Goal: Task Accomplishment & Management: Manage account settings

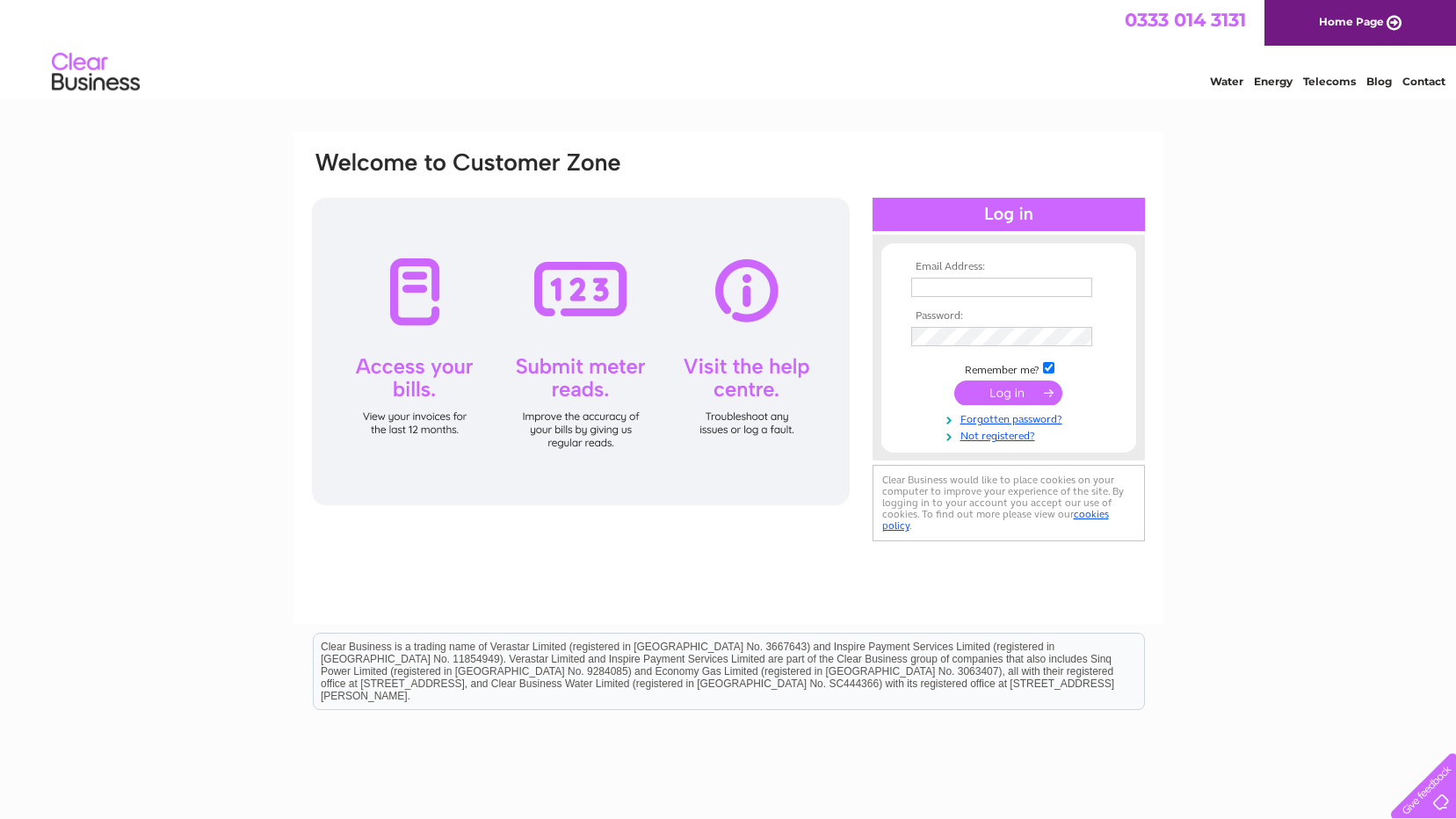
type input "[PERSON_NAME][EMAIL_ADDRESS][DOMAIN_NAME]"
click at [689, 391] on input "submit" at bounding box center [1008, 392] width 108 height 24
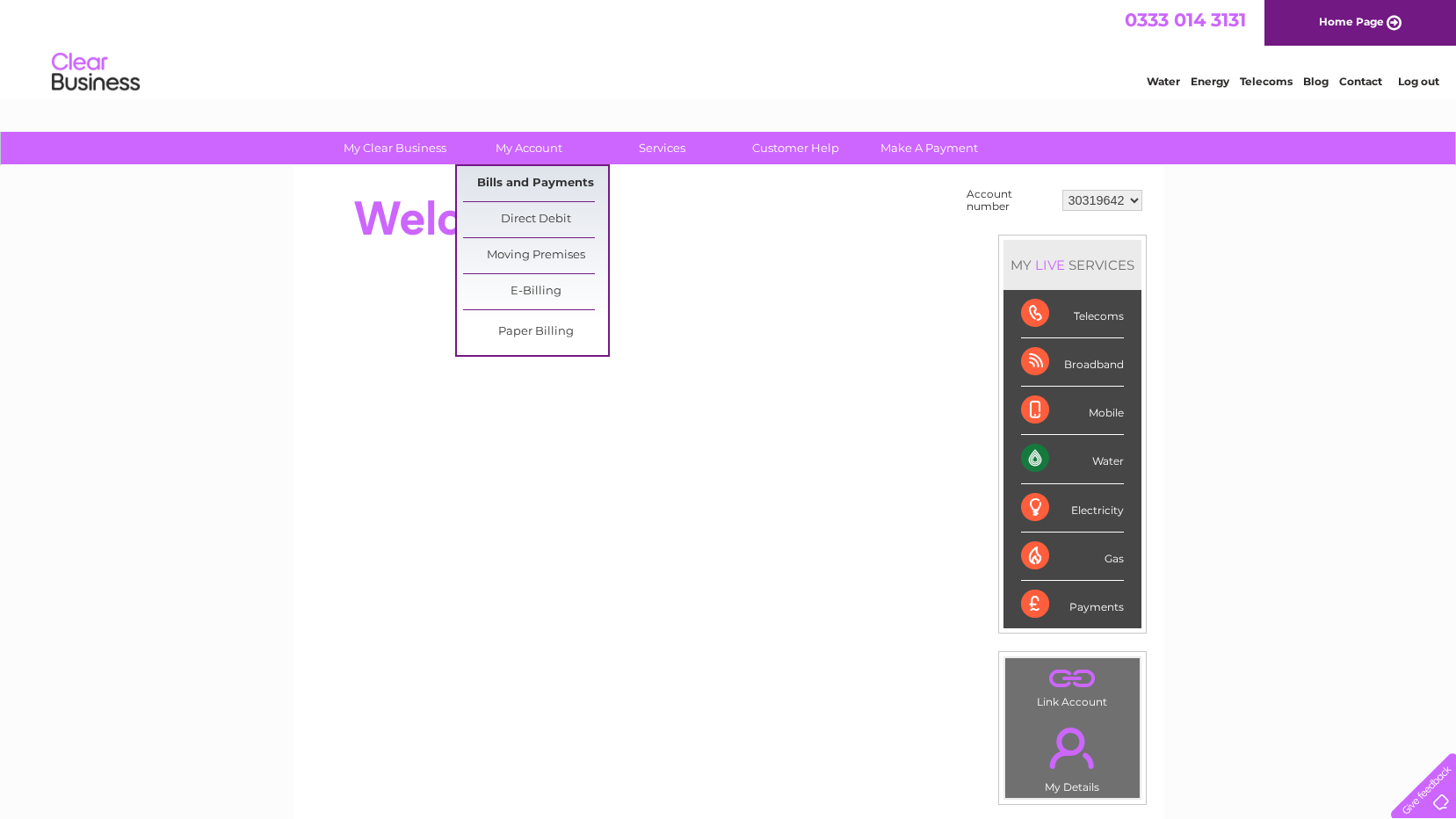
click at [536, 175] on link "Bills and Payments" at bounding box center [535, 183] width 145 height 35
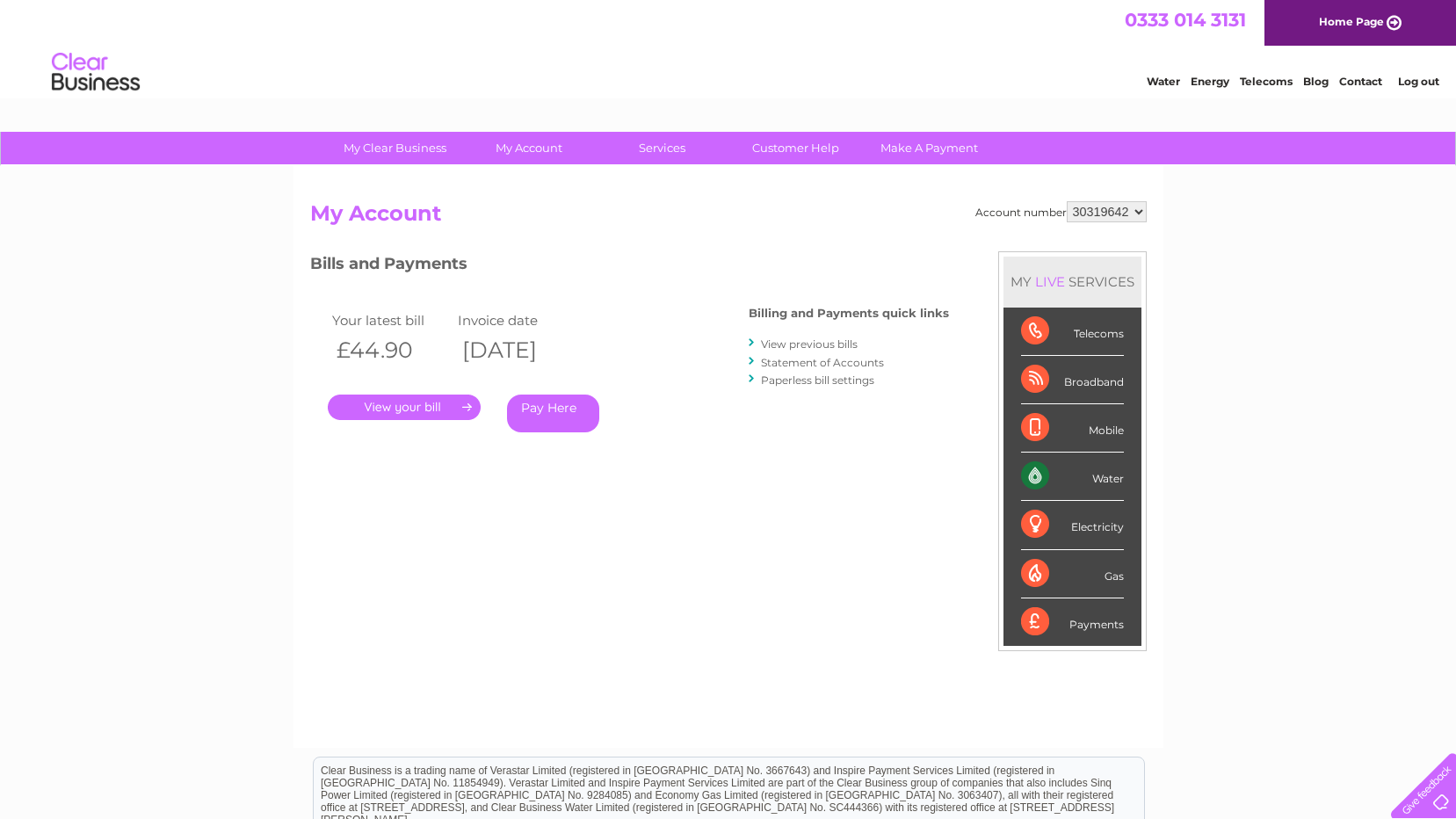
click at [410, 405] on link "." at bounding box center [404, 407] width 153 height 25
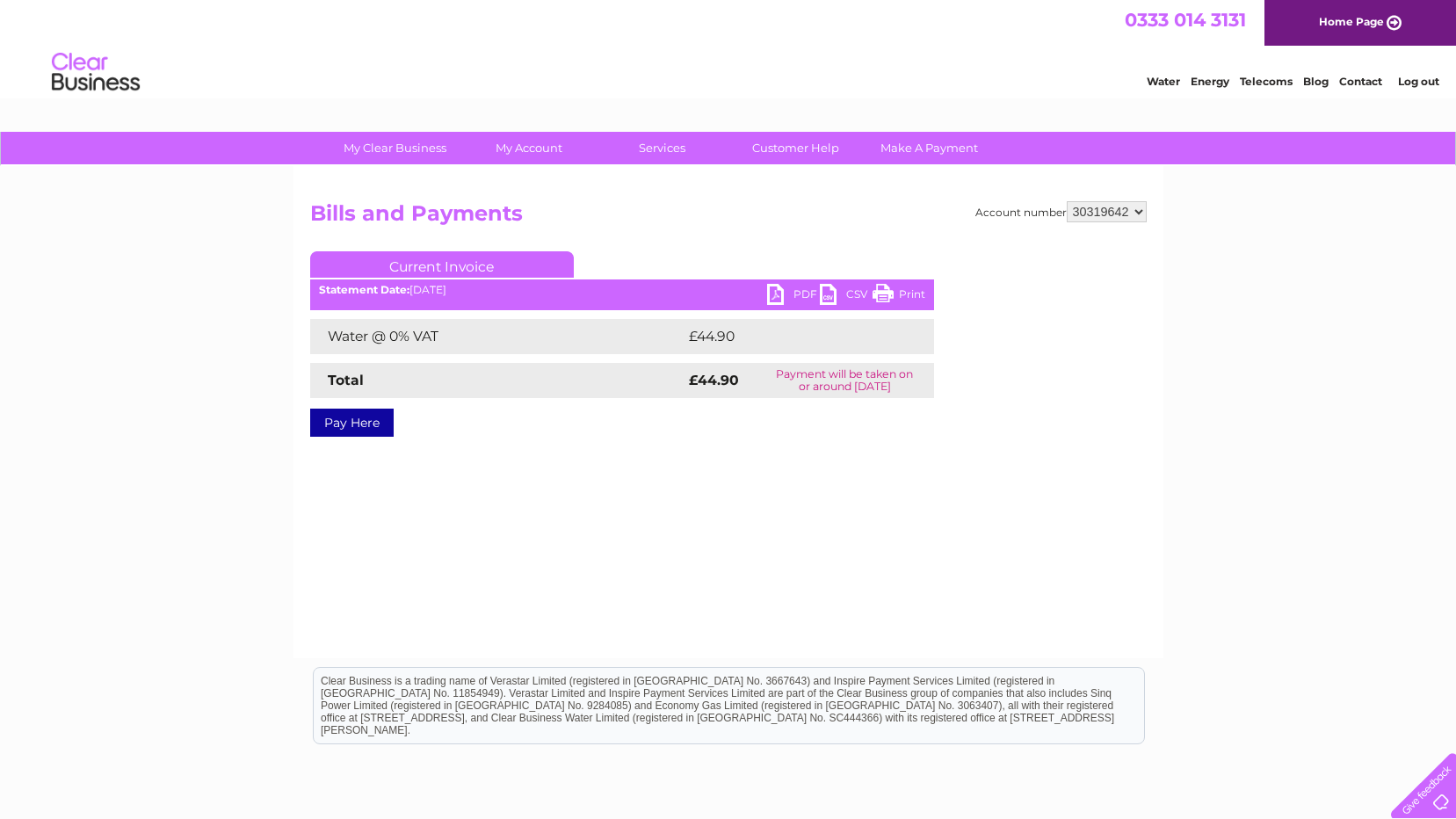
click at [799, 291] on link "PDF" at bounding box center [793, 296] width 53 height 25
